Goal: Find contact information: Find contact information

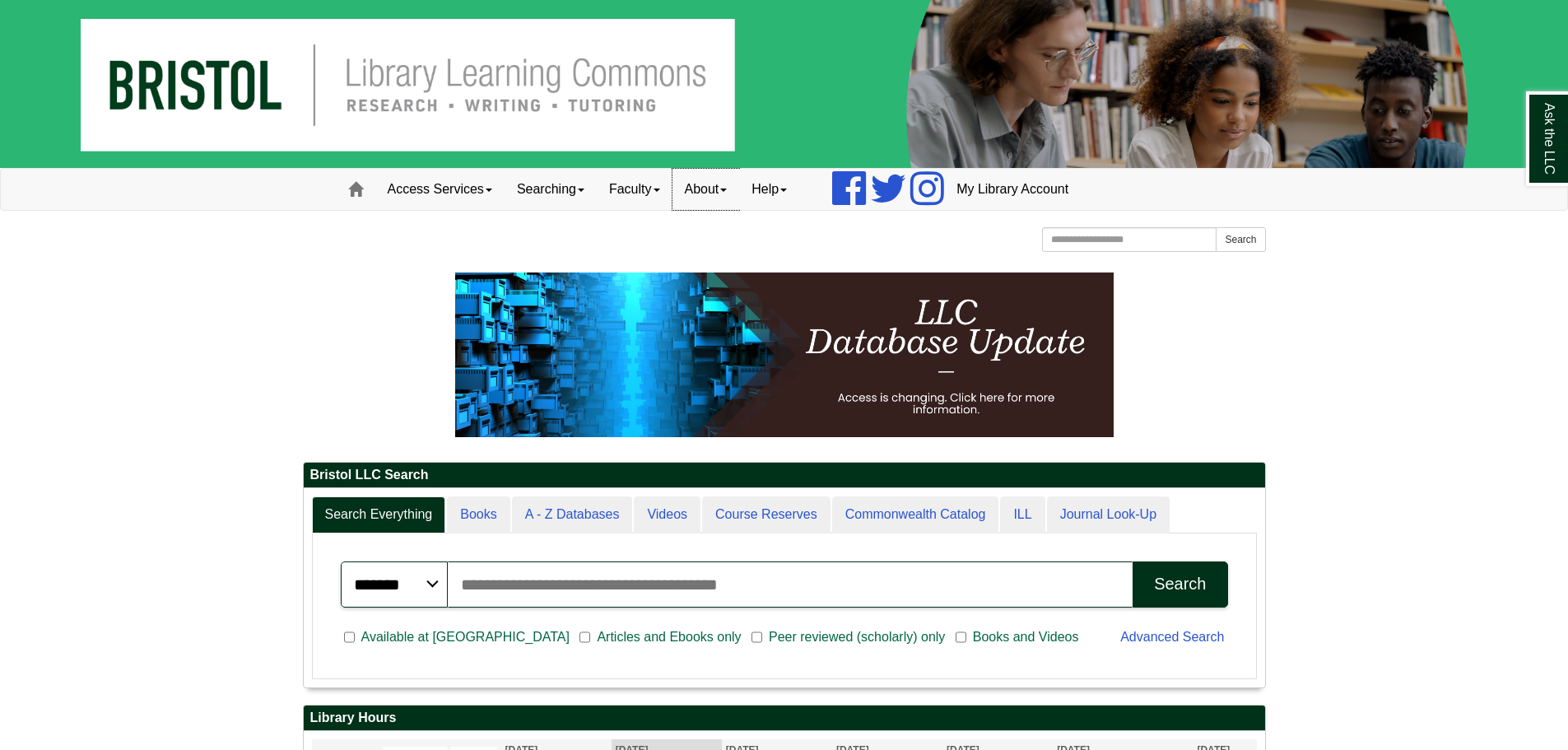
click at [704, 191] on link "About" at bounding box center [705, 189] width 67 height 41
click at [732, 263] on link "Staff Directory" at bounding box center [738, 263] width 132 height 19
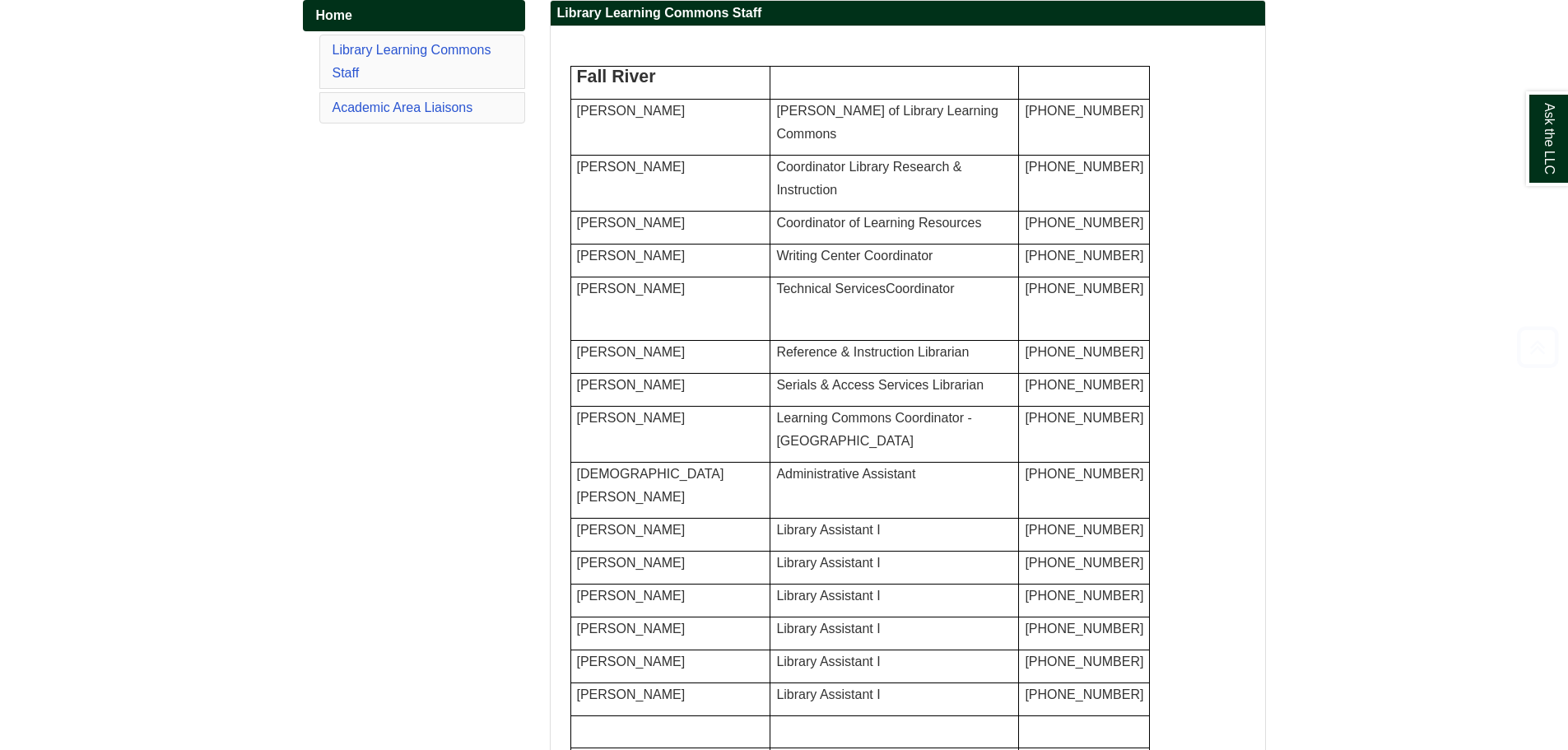
scroll to position [329, 0]
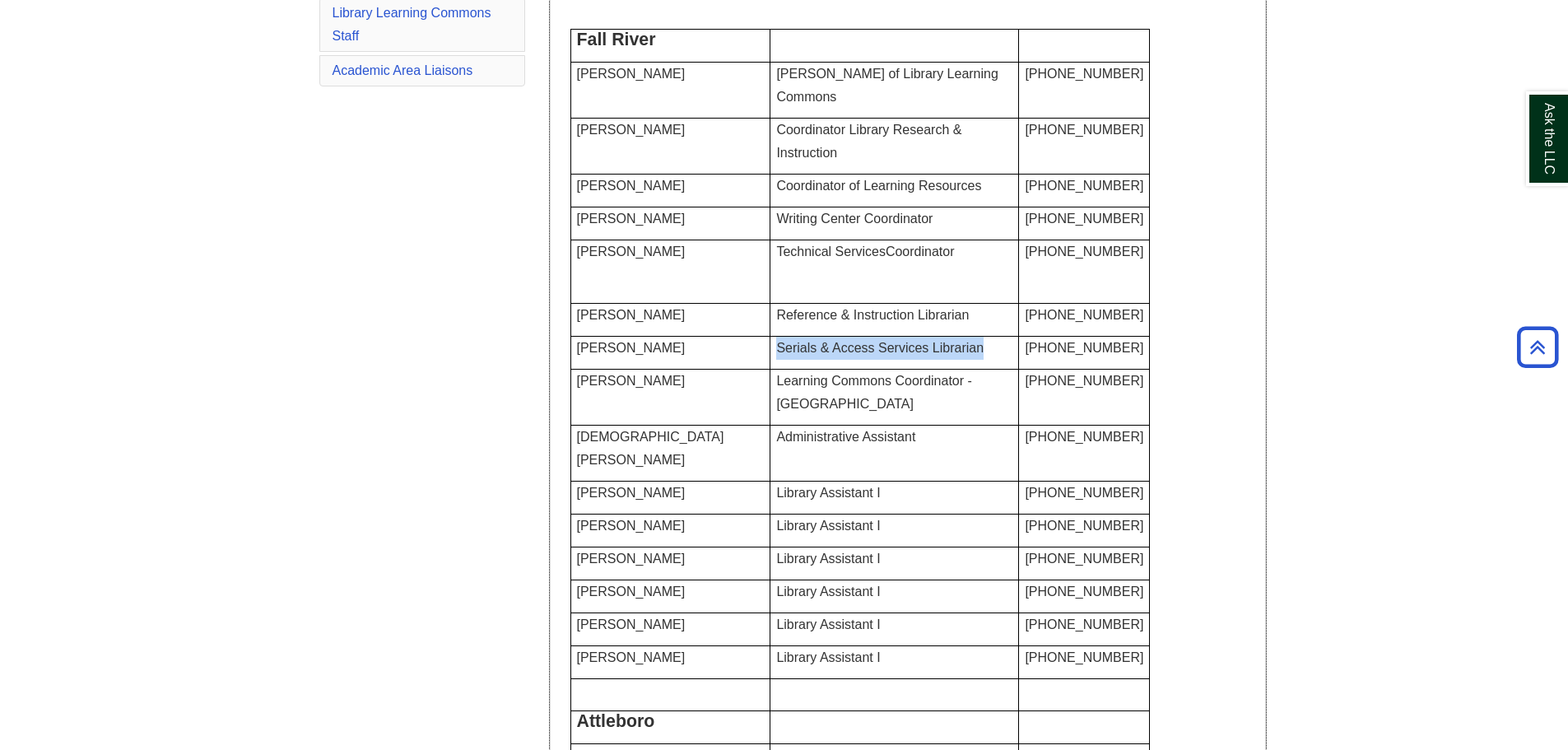
drag, startPoint x: 749, startPoint y: 415, endPoint x: 965, endPoint y: 414, distance: 216.0
click at [965, 359] on p "Serials & Access Services Librarian" at bounding box center [894, 348] width 236 height 23
copy span "Serials & Access Services Librarian"
